Goal: Task Accomplishment & Management: Manage account settings

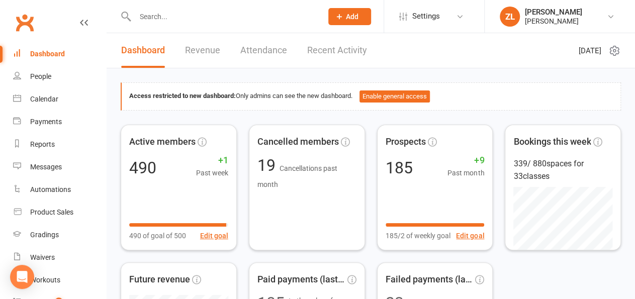
click at [213, 21] on input "text" at bounding box center [224, 17] width 184 height 14
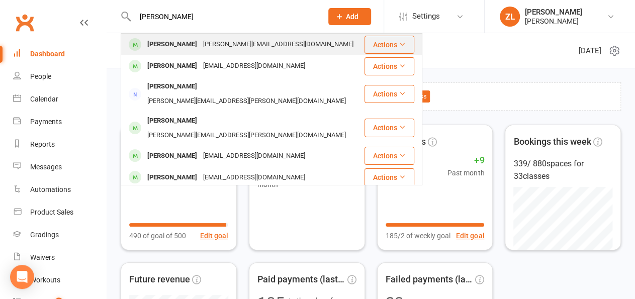
type input "[PERSON_NAME]"
click at [173, 42] on div "[PERSON_NAME]" at bounding box center [172, 44] width 56 height 15
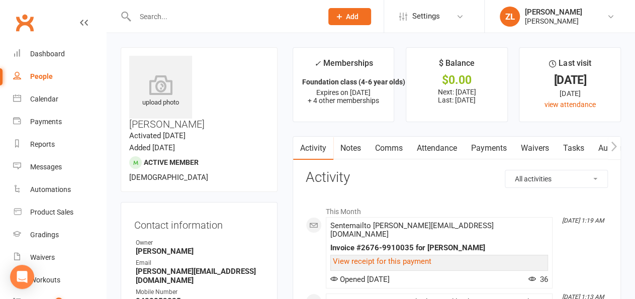
click at [431, 146] on link "Attendance" at bounding box center [437, 148] width 54 height 23
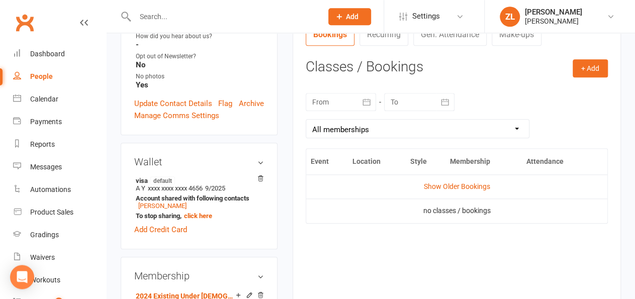
scroll to position [397, 0]
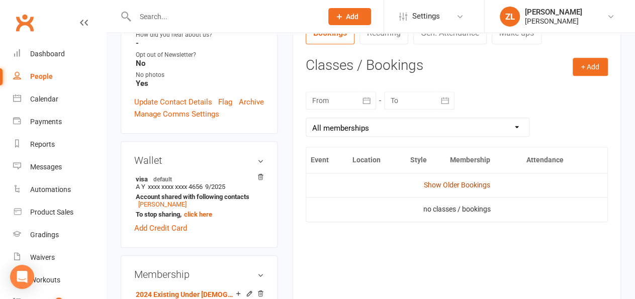
click at [433, 189] on link "Show Older Bookings" at bounding box center [457, 185] width 66 height 8
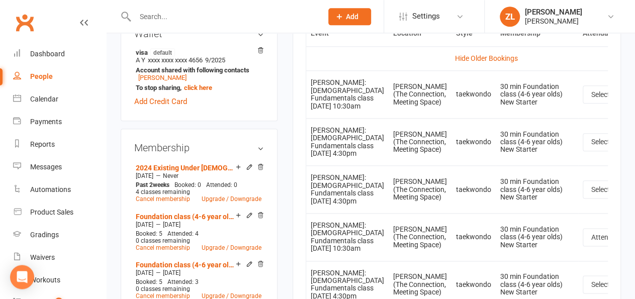
scroll to position [525, 0]
click at [592, 98] on span "Select" at bounding box center [601, 94] width 19 height 8
click at [584, 127] on link "Attended" at bounding box center [634, 117] width 100 height 20
click at [583, 151] on button "Select" at bounding box center [607, 142] width 48 height 18
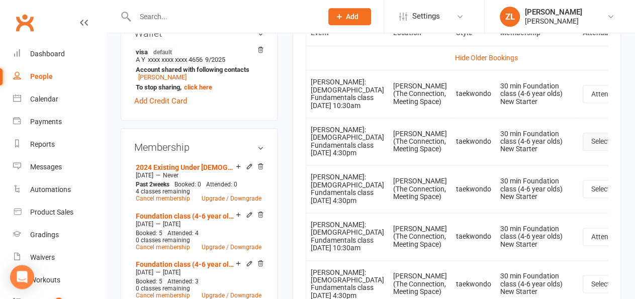
click at [592, 145] on span "Select" at bounding box center [601, 141] width 19 height 8
click at [584, 175] on link "Attended" at bounding box center [634, 164] width 100 height 20
click at [592, 193] on span "Select" at bounding box center [601, 189] width 19 height 8
click at [584, 222] on link "Attended" at bounding box center [634, 212] width 100 height 20
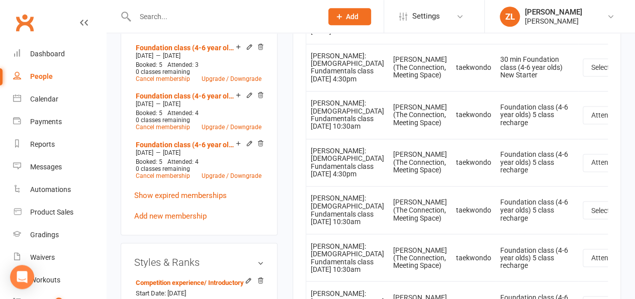
scroll to position [742, 0]
click at [583, 76] on button "Select" at bounding box center [607, 67] width 48 height 18
click at [592, 95] on span "Attended" at bounding box center [607, 90] width 30 height 9
click at [592, 214] on span "Select" at bounding box center [601, 210] width 19 height 8
click at [584, 243] on link "Attended" at bounding box center [634, 233] width 100 height 20
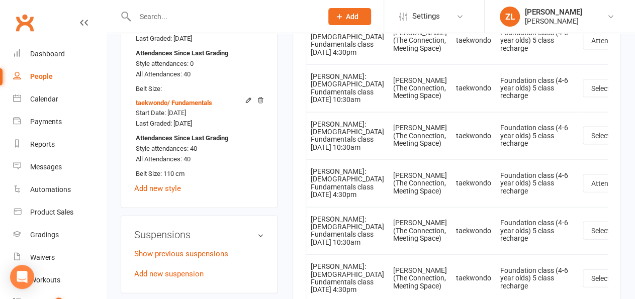
scroll to position [1013, 0]
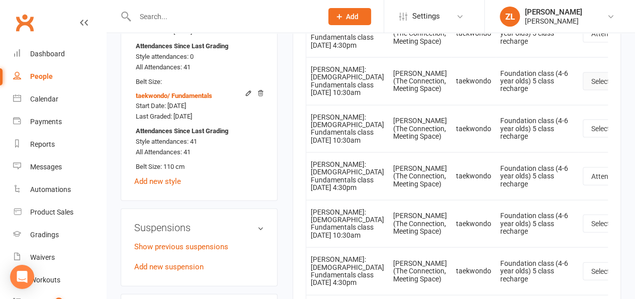
click at [592, 86] on span "Select" at bounding box center [601, 81] width 19 height 8
click at [592, 109] on span "Attended" at bounding box center [607, 104] width 30 height 9
drag, startPoint x: 543, startPoint y: 229, endPoint x: 540, endPoint y: 221, distance: 8.8
click at [583, 138] on button "Select" at bounding box center [607, 129] width 48 height 18
click at [592, 133] on span "Select" at bounding box center [601, 129] width 19 height 8
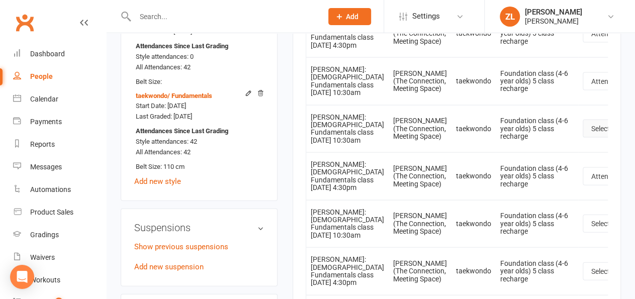
click at [592, 133] on span "Select" at bounding box center [601, 129] width 19 height 8
click at [584, 161] on link "Attended" at bounding box center [634, 151] width 100 height 20
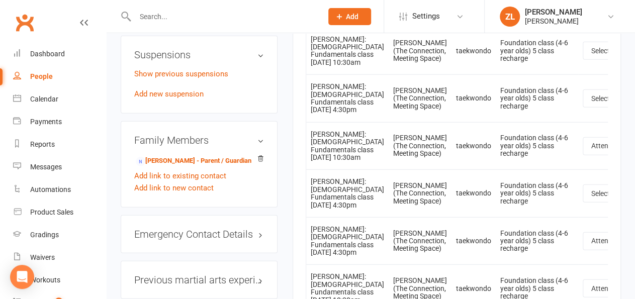
scroll to position [1187, 0]
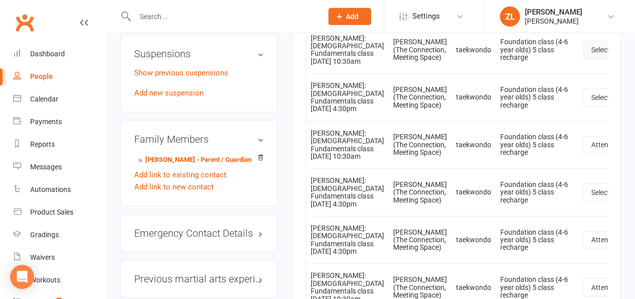
click at [592, 54] on span "Select" at bounding box center [601, 50] width 19 height 8
click at [592, 77] on span "Attended" at bounding box center [607, 72] width 30 height 9
click at [592, 102] on span "Select" at bounding box center [601, 98] width 19 height 8
click at [592, 125] on span "Attended" at bounding box center [607, 120] width 30 height 9
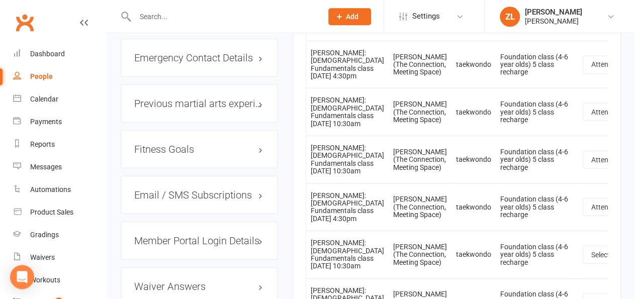
scroll to position [1366, 0]
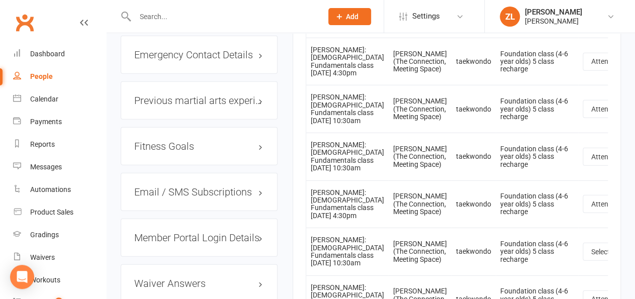
click at [592, 18] on span "Select" at bounding box center [601, 14] width 19 height 8
click at [592, 41] on span "Attended" at bounding box center [607, 36] width 30 height 9
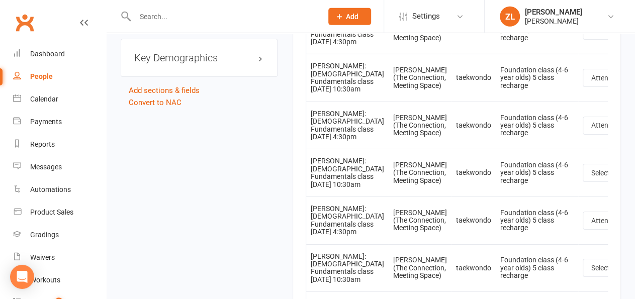
scroll to position [1636, 0]
click at [584, 15] on link "Attended" at bounding box center [634, 4] width 100 height 20
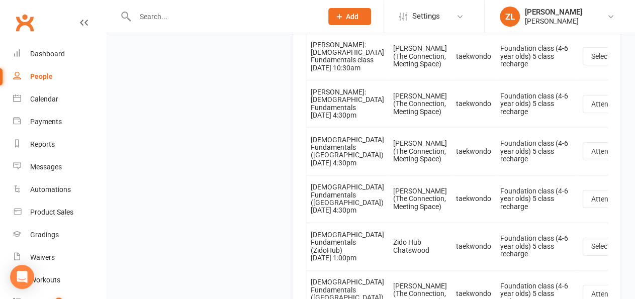
scroll to position [1847, 0]
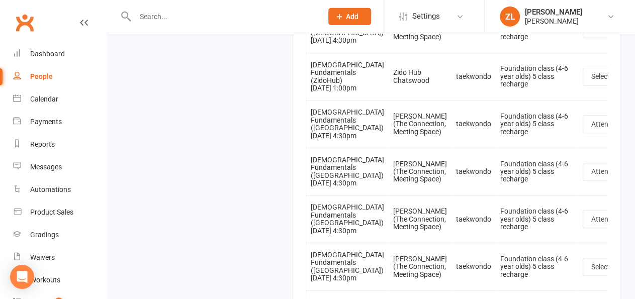
scroll to position [2021, 0]
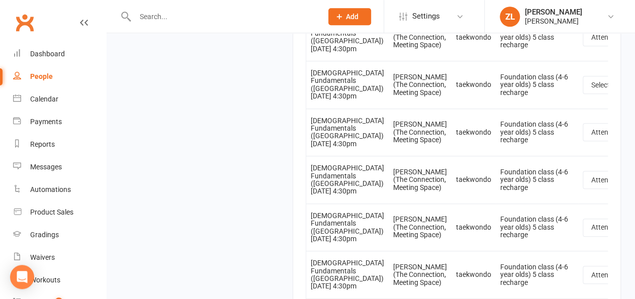
scroll to position [2199, 0]
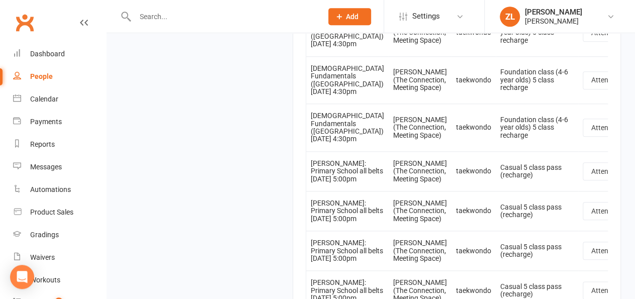
scroll to position [2408, 0]
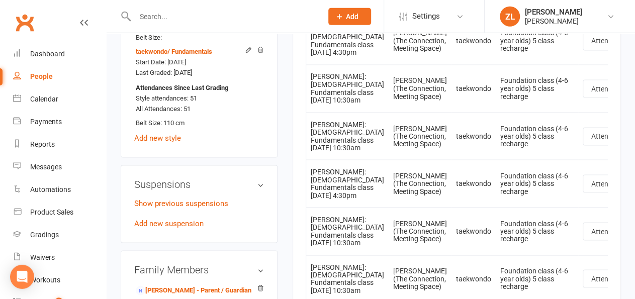
scroll to position [865, 0]
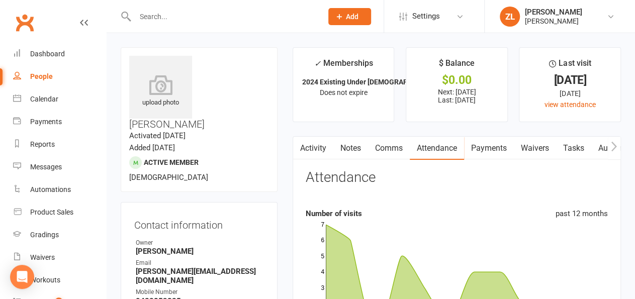
scroll to position [236, 0]
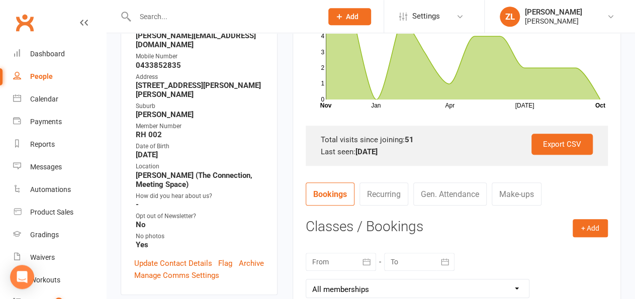
click at [187, 19] on input "text" at bounding box center [224, 17] width 184 height 14
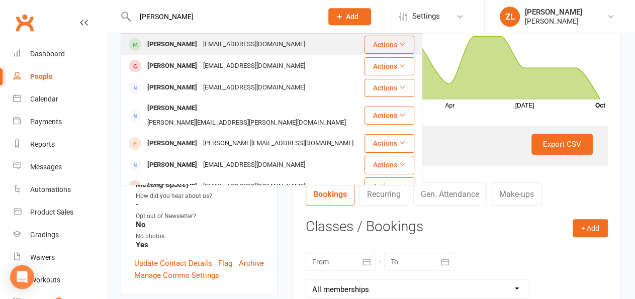
type input "ellie wong"
click at [164, 43] on div "Ellie Wong" at bounding box center [172, 44] width 56 height 15
